Goal: Information Seeking & Learning: Learn about a topic

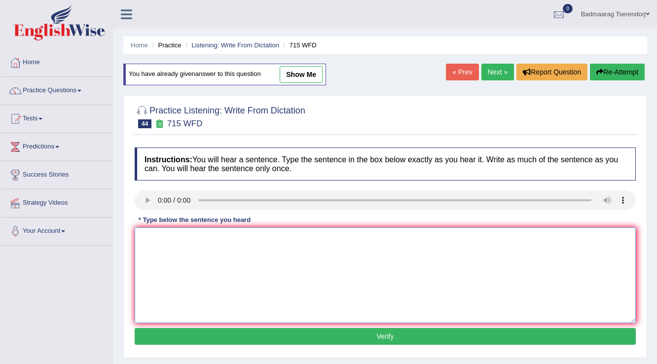
click at [152, 235] on textarea at bounding box center [385, 275] width 501 height 96
type textarea "This study find university."
click at [219, 333] on button "Verify" at bounding box center [385, 336] width 501 height 17
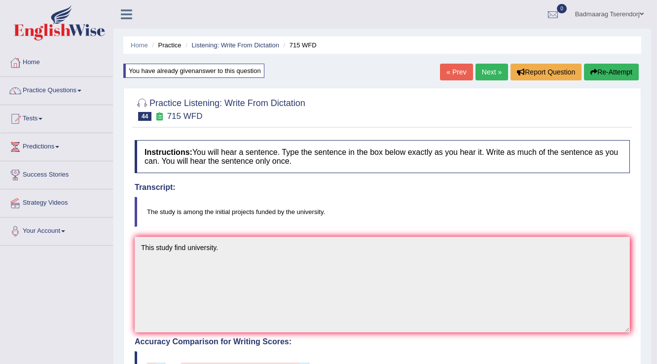
click at [488, 69] on link "Next »" at bounding box center [491, 72] width 33 height 17
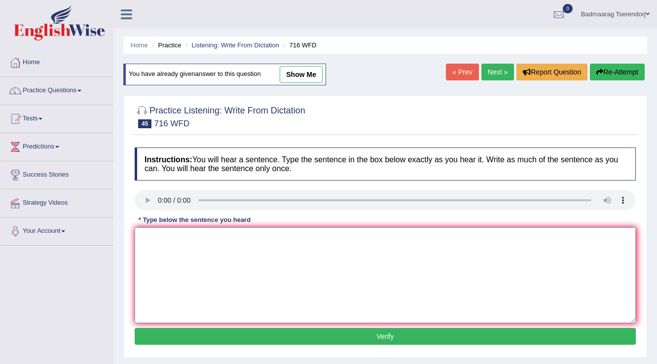
click at [153, 240] on textarea at bounding box center [385, 275] width 501 height 96
click at [234, 239] on textarea "Students need to submit both ni same day" at bounding box center [385, 275] width 501 height 96
click at [238, 240] on textarea "Students need to submit both ni same day" at bounding box center [385, 275] width 501 height 96
click at [231, 241] on textarea "Students need to submit both ni same day" at bounding box center [385, 275] width 501 height 96
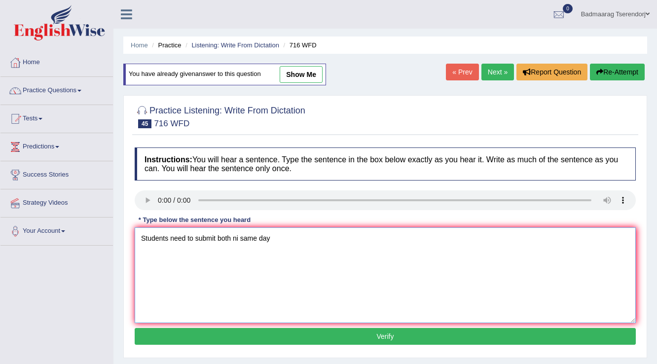
click at [231, 241] on textarea "Students need to submit both ni same day" at bounding box center [385, 275] width 501 height 96
type textarea "Students need to submit both exam same day"
click at [257, 332] on button "Verify" at bounding box center [385, 336] width 501 height 17
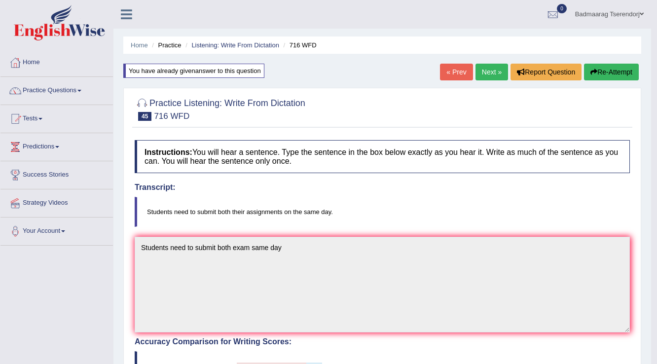
click at [483, 73] on link "Next »" at bounding box center [491, 72] width 33 height 17
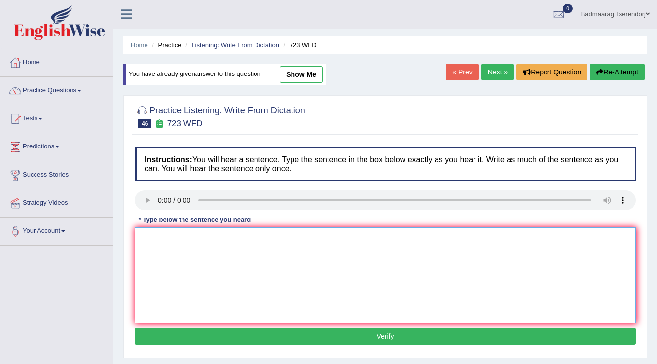
click at [149, 234] on textarea at bounding box center [385, 275] width 501 height 96
click at [185, 234] on textarea "Globalization hve been olbization in anomaniion" at bounding box center [385, 275] width 501 height 96
type textarea "Globalization have been olbization in anomaniion"
click at [232, 335] on button "Verify" at bounding box center [385, 336] width 501 height 17
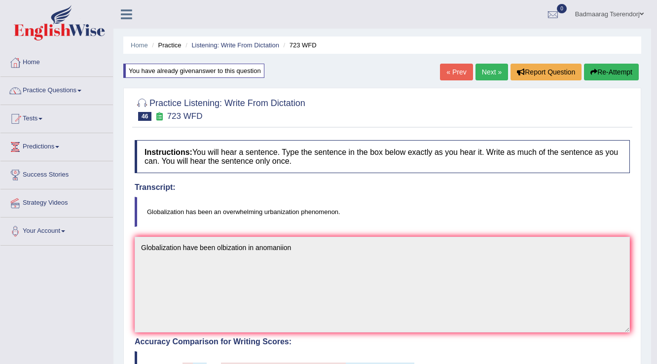
click at [485, 67] on link "Next »" at bounding box center [491, 72] width 33 height 17
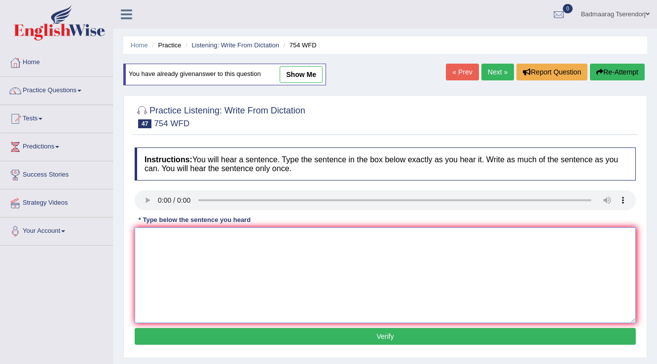
click at [171, 239] on textarea at bounding box center [385, 275] width 501 height 96
click at [172, 239] on textarea "We been is risk" at bounding box center [385, 275] width 501 height 96
click at [170, 239] on textarea "We been is risk" at bounding box center [385, 275] width 501 height 96
click at [178, 241] on textarea "We been is risk" at bounding box center [385, 275] width 501 height 96
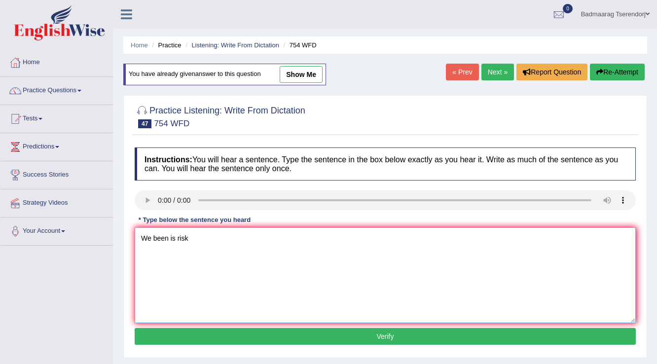
click at [169, 239] on textarea "We been is risk" at bounding box center [385, 275] width 501 height 96
click at [175, 240] on textarea "We been is risk" at bounding box center [385, 275] width 501 height 96
type textarea "We been is risk"
click at [240, 329] on button "Verify" at bounding box center [385, 336] width 501 height 17
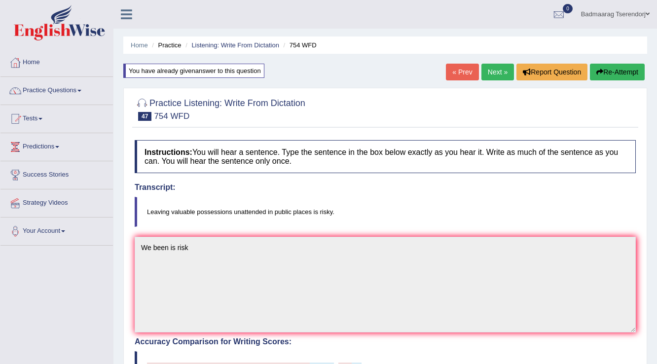
click at [491, 70] on link "Next »" at bounding box center [497, 72] width 33 height 17
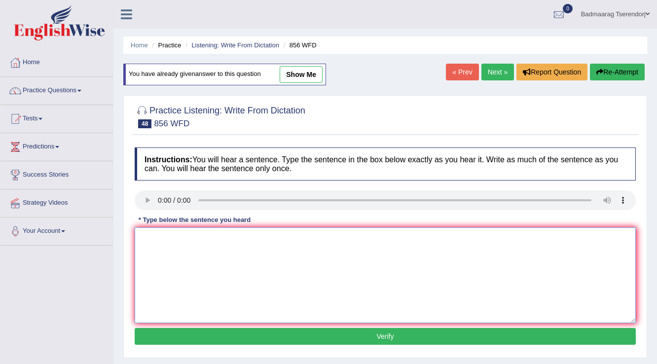
click at [160, 233] on textarea at bounding box center [385, 275] width 501 height 96
click at [167, 239] on textarea "There arhlogist fondution" at bounding box center [385, 275] width 501 height 96
type textarea "There arhelogist fondution"
click at [245, 328] on button "Verify" at bounding box center [385, 336] width 501 height 17
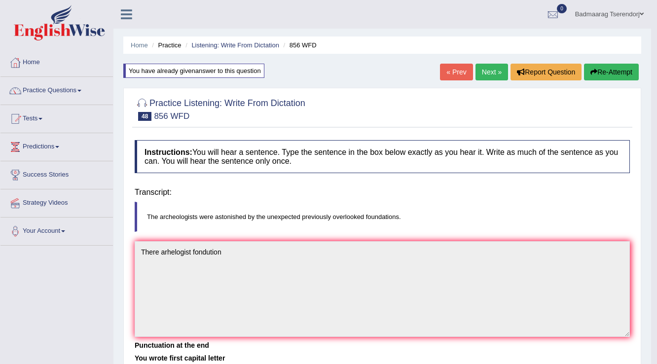
click at [245, 326] on div "Home Practice Listening: Write From Dictation 856 WFD You have already given an…" at bounding box center [382, 246] width 538 height 493
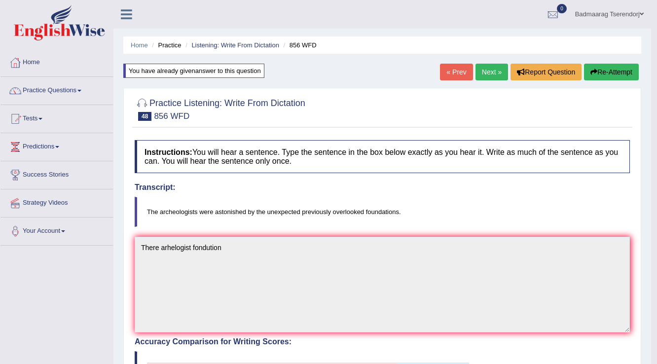
click at [496, 70] on link "Next »" at bounding box center [491, 72] width 33 height 17
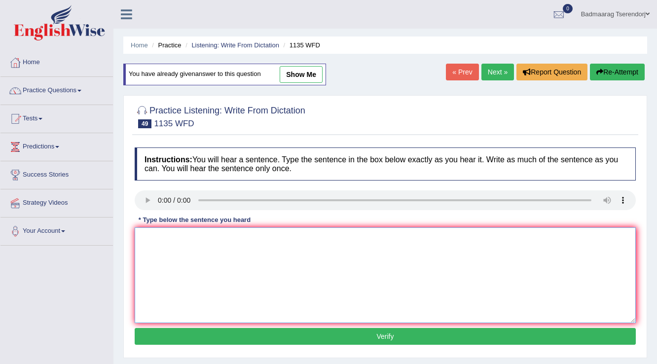
click at [154, 237] on textarea at bounding box center [385, 275] width 501 height 96
click at [182, 241] on textarea "The lectuer is main hall" at bounding box center [385, 275] width 501 height 96
click at [233, 234] on textarea "The lectuer is there main hall" at bounding box center [385, 275] width 501 height 96
type textarea "The lectuer is there main hall."
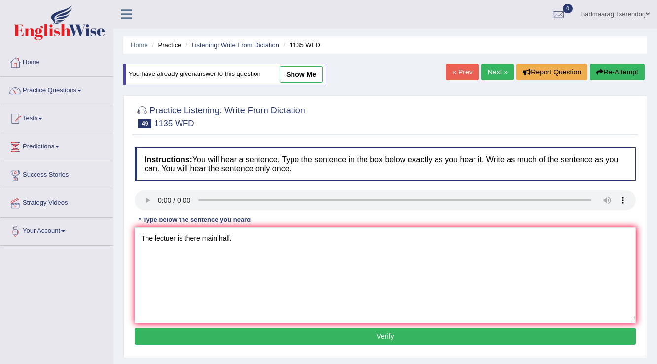
click at [268, 331] on button "Verify" at bounding box center [385, 336] width 501 height 17
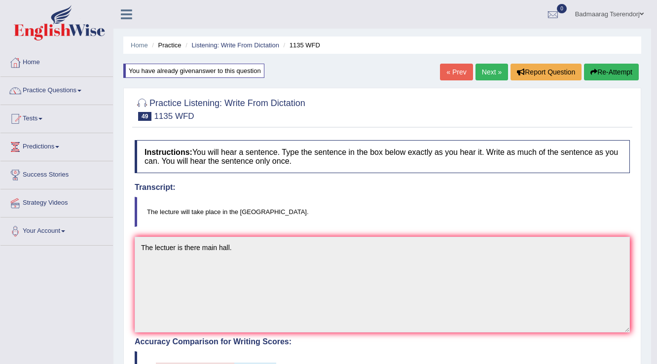
click at [488, 73] on link "Next »" at bounding box center [491, 72] width 33 height 17
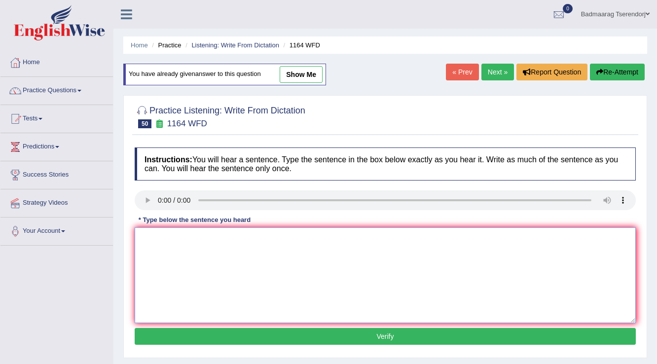
click at [154, 237] on textarea at bounding box center [385, 275] width 501 height 96
type textarea "A vaide"
click at [207, 329] on button "Verify" at bounding box center [385, 336] width 501 height 17
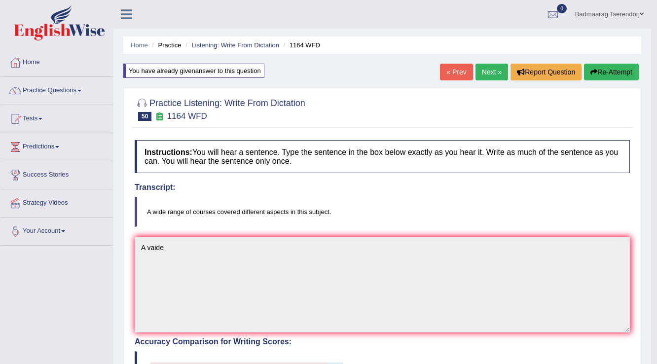
click at [489, 72] on link "Next »" at bounding box center [491, 72] width 33 height 17
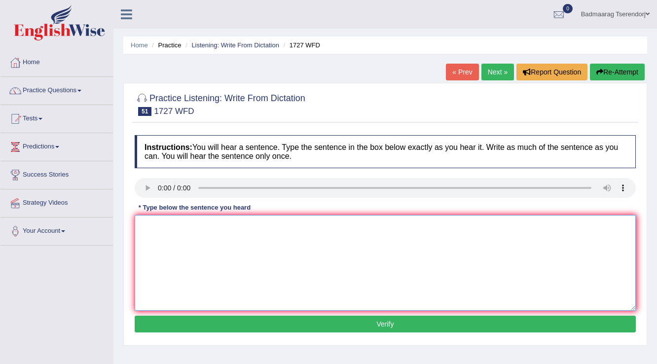
click at [162, 225] on textarea at bounding box center [385, 263] width 501 height 96
click at [199, 225] on textarea "The university faid empty theater" at bounding box center [385, 263] width 501 height 96
click at [187, 225] on textarea "The university faid empty theater" at bounding box center [385, 263] width 501 height 96
click at [196, 221] on textarea "The university faid empty theater" at bounding box center [385, 263] width 501 height 96
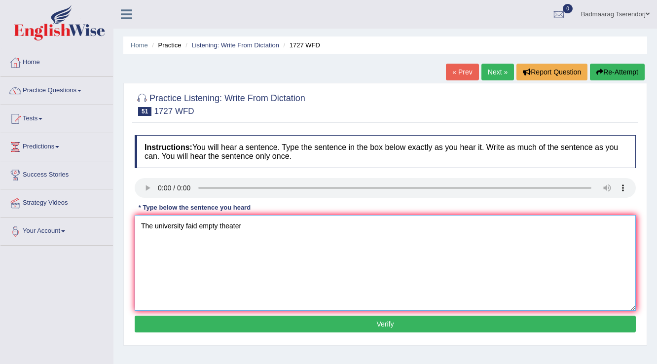
type textarea "The university faid empty theater"
click at [199, 320] on button "Verify" at bounding box center [385, 324] width 501 height 17
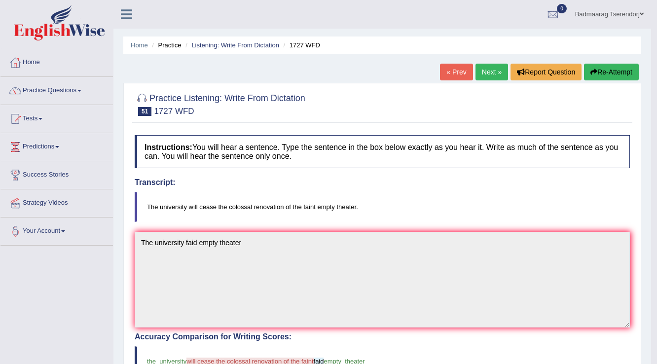
click at [493, 74] on link "Next »" at bounding box center [491, 72] width 33 height 17
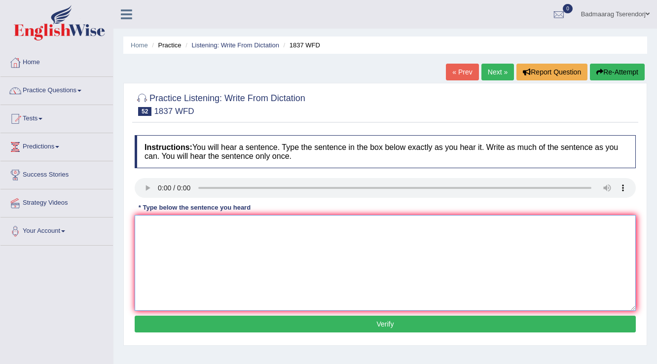
click at [168, 222] on textarea at bounding box center [385, 263] width 501 height 96
type textarea "t"
click at [186, 226] on textarea "The university challange in the life" at bounding box center [385, 263] width 501 height 96
type textarea "The university feeling challange in the life"
click at [217, 320] on button "Verify" at bounding box center [385, 324] width 501 height 17
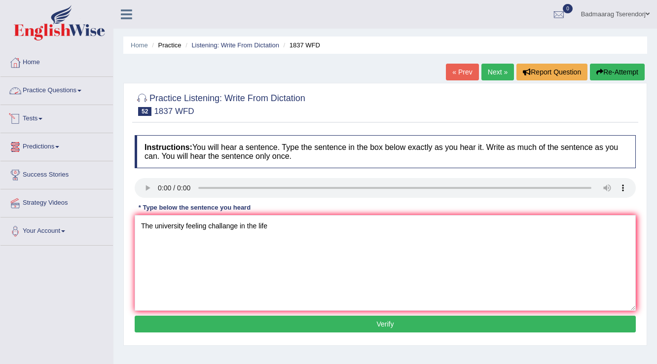
click at [217, 320] on div "Home Practice Listening: Write From Dictation 1837 WFD « Prev Next » Report Que…" at bounding box center [384, 246] width 543 height 493
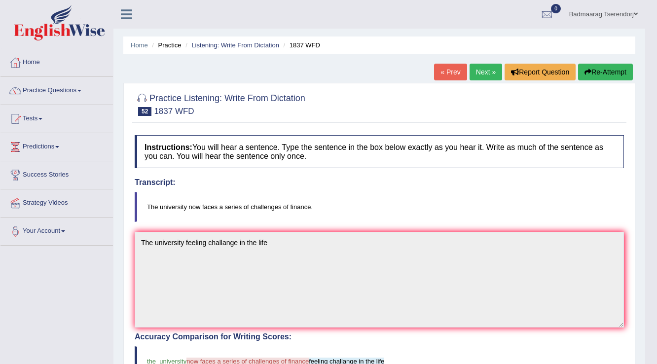
click at [481, 70] on link "Next »" at bounding box center [486, 72] width 33 height 17
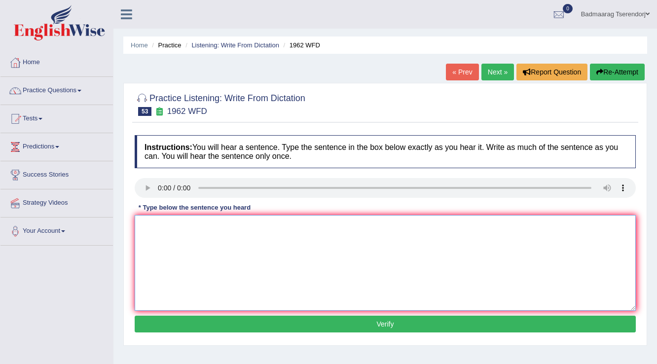
click at [154, 235] on textarea at bounding box center [385, 263] width 501 height 96
type textarea "Please cancel now"
click at [229, 320] on button "Verify" at bounding box center [385, 324] width 501 height 17
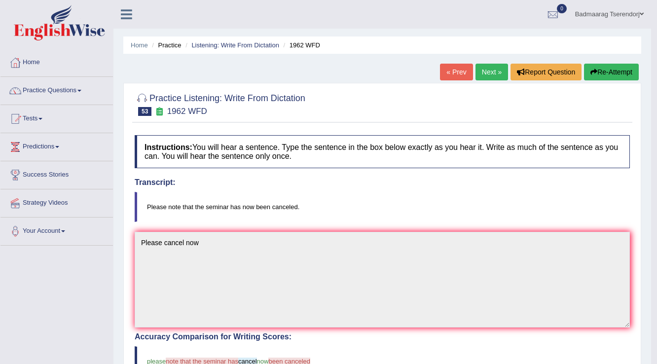
click at [492, 68] on link "Next »" at bounding box center [491, 72] width 33 height 17
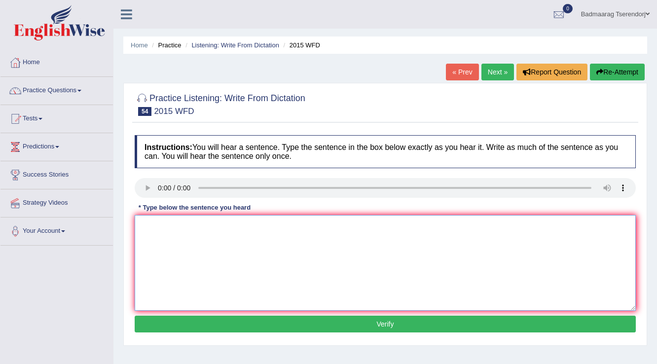
click at [173, 246] on textarea at bounding box center [385, 263] width 501 height 96
click at [182, 226] on textarea "The result ins the reserch" at bounding box center [385, 263] width 501 height 96
click at [223, 224] on textarea "The result is the reserch" at bounding box center [385, 263] width 501 height 96
type textarea "The result is the research ecosystems."
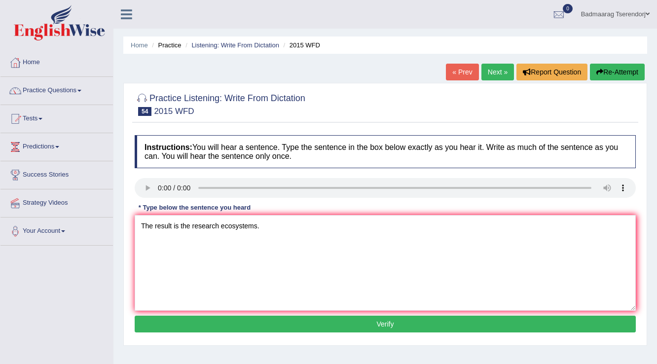
click at [263, 328] on button "Verify" at bounding box center [385, 324] width 501 height 17
click at [263, 328] on div "Home Practice Listening: Write From Dictation 2015 WFD « Prev Next » Report Que…" at bounding box center [387, 246] width 549 height 493
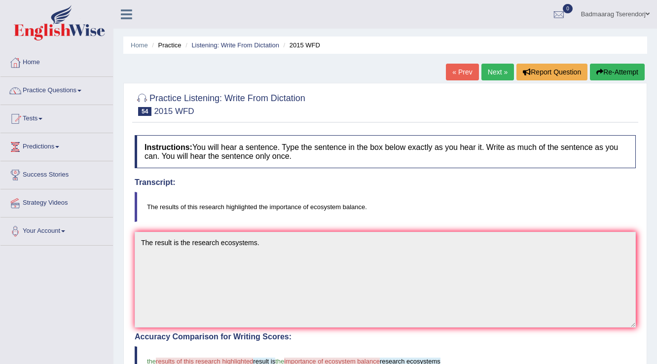
click at [498, 69] on link "Next »" at bounding box center [497, 72] width 33 height 17
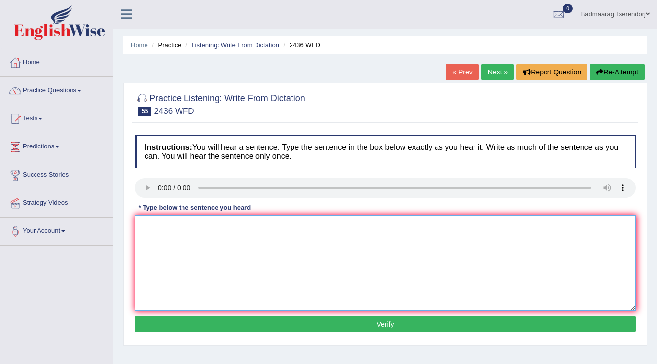
click at [164, 226] on textarea at bounding box center [385, 263] width 501 height 96
click at [207, 227] on textarea "We encorage student before deadline." at bounding box center [385, 263] width 501 height 96
type textarea "We encorage student before deadline."
click at [224, 322] on button "Verify" at bounding box center [385, 324] width 501 height 17
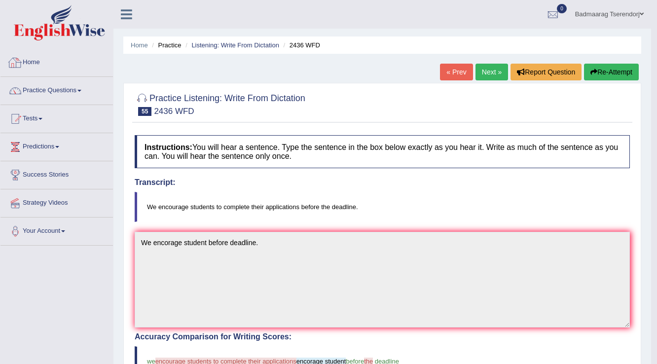
click at [31, 59] on link "Home" at bounding box center [56, 61] width 112 height 25
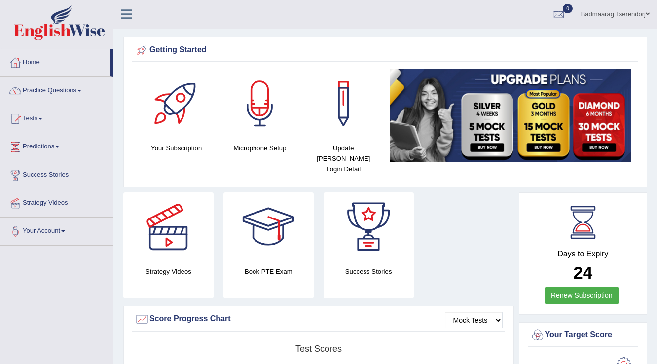
click at [648, 14] on span at bounding box center [648, 14] width 4 height 6
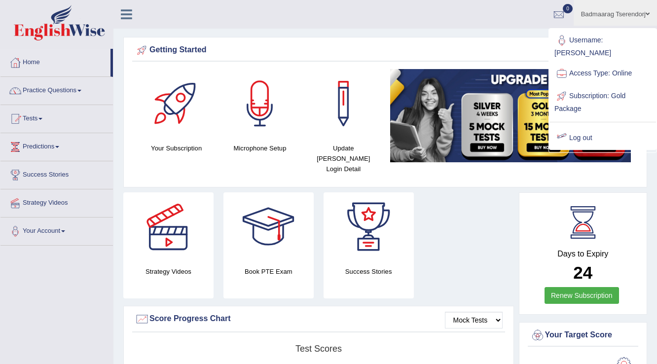
click at [584, 127] on link "Log out" at bounding box center [602, 138] width 107 height 23
